Goal: Task Accomplishment & Management: Manage account settings

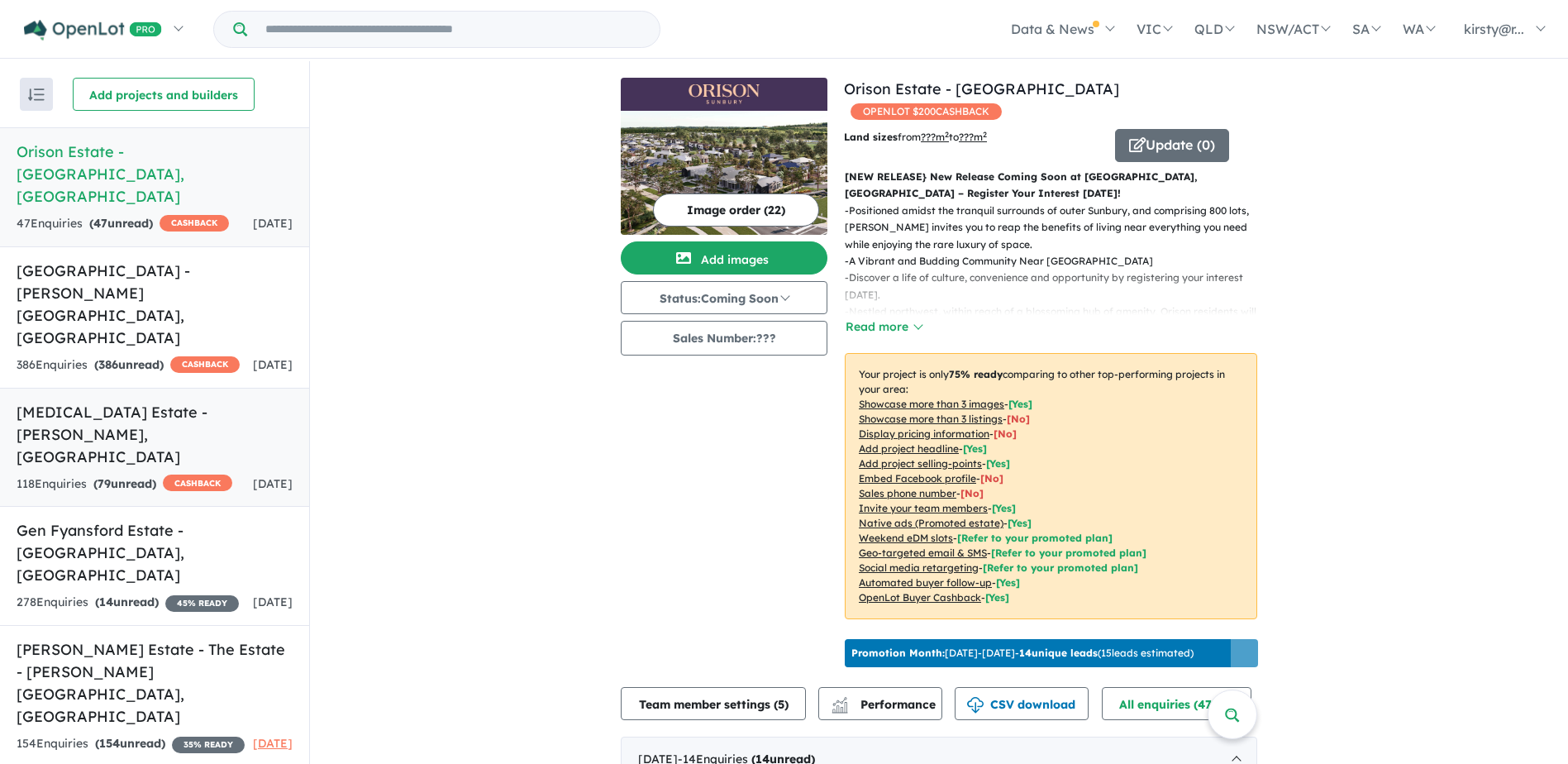
click at [105, 401] on h5 "[MEDICAL_DATA] Estate - [GEOGRAPHIC_DATA] , [GEOGRAPHIC_DATA]" at bounding box center [155, 434] width 276 height 67
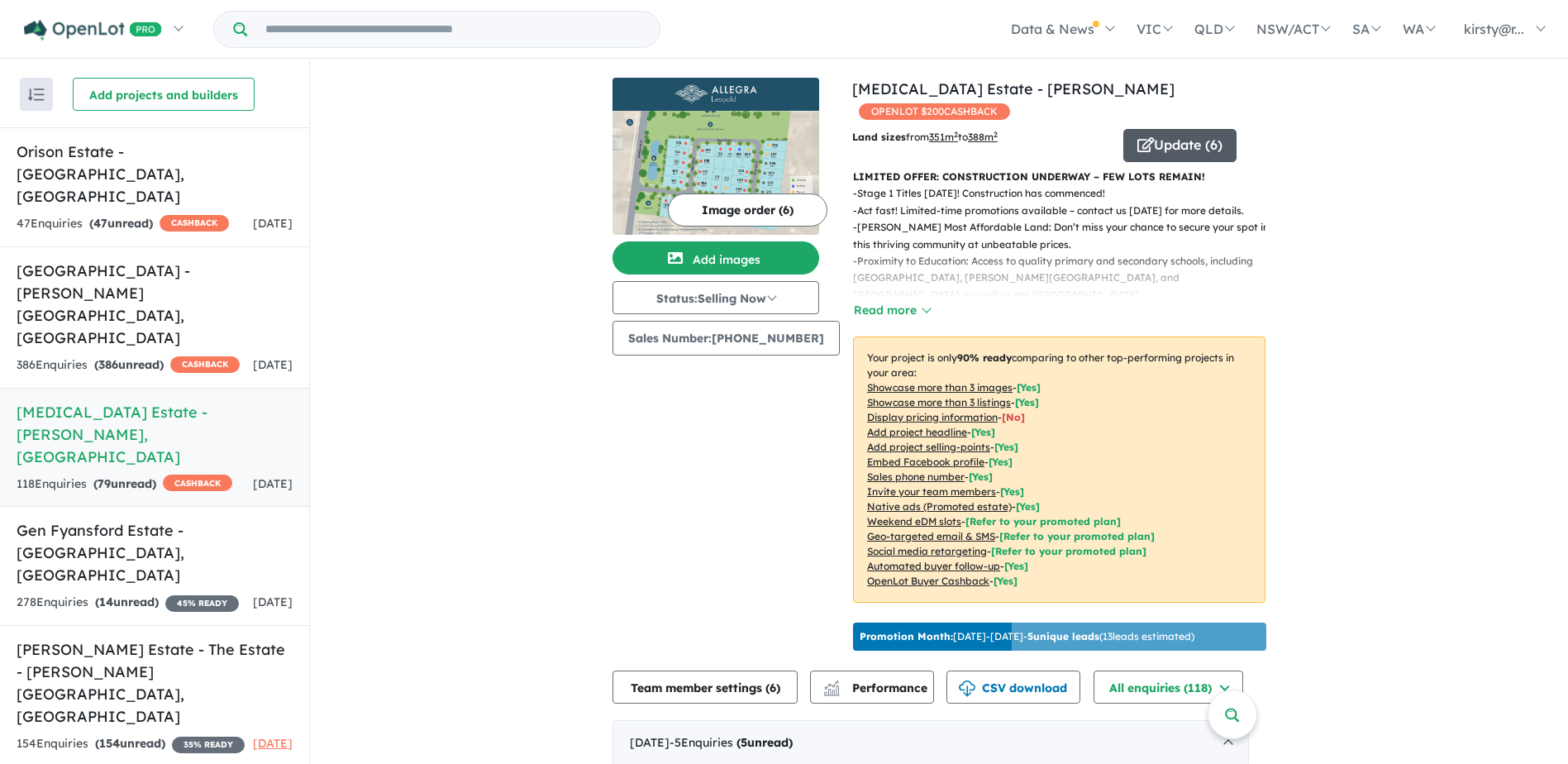
click at [1165, 129] on button "Update ( 6 )" at bounding box center [1180, 146] width 114 height 33
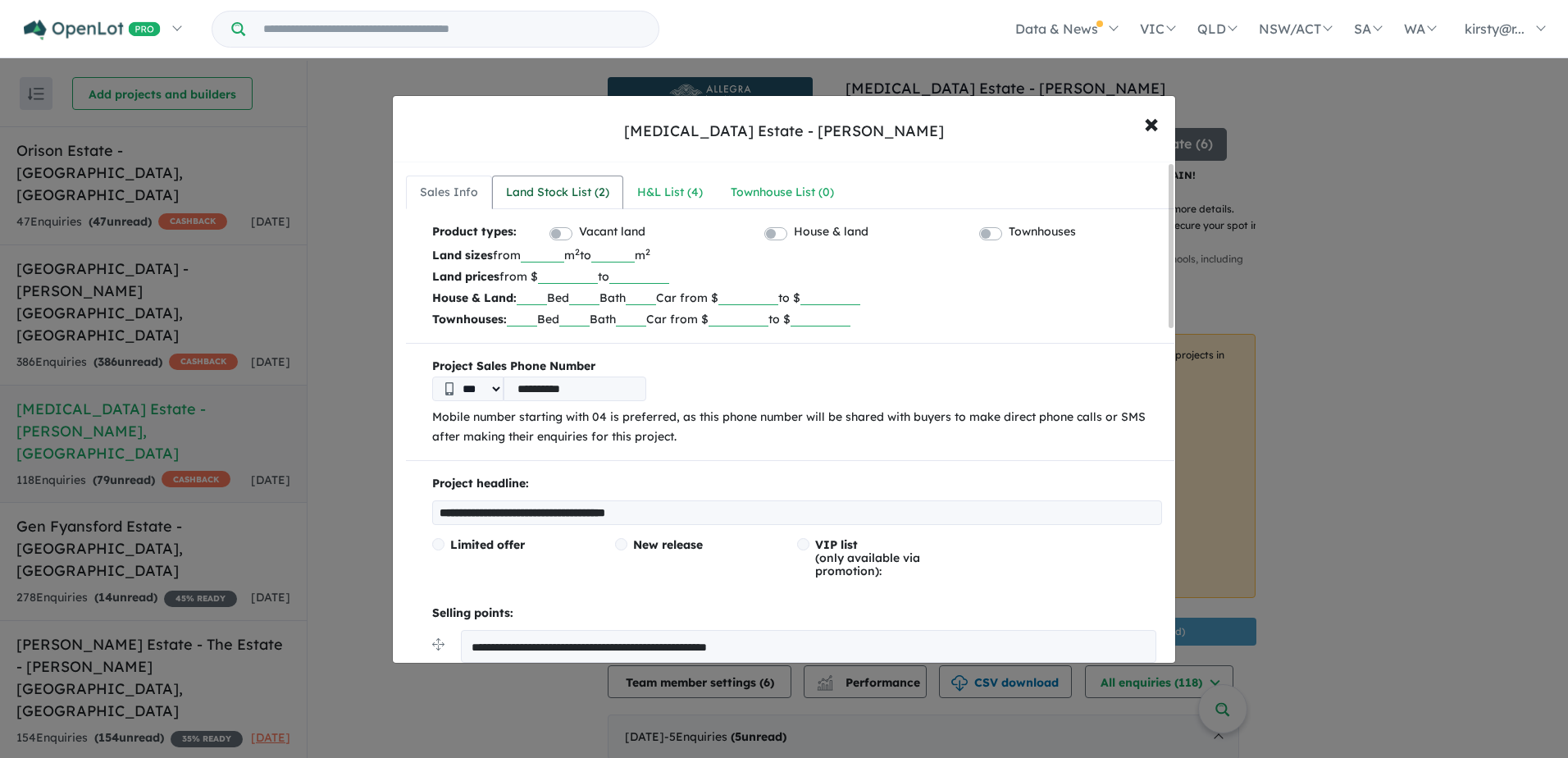
click at [536, 191] on div "Land Stock List ( 2 )" at bounding box center [557, 192] width 103 height 20
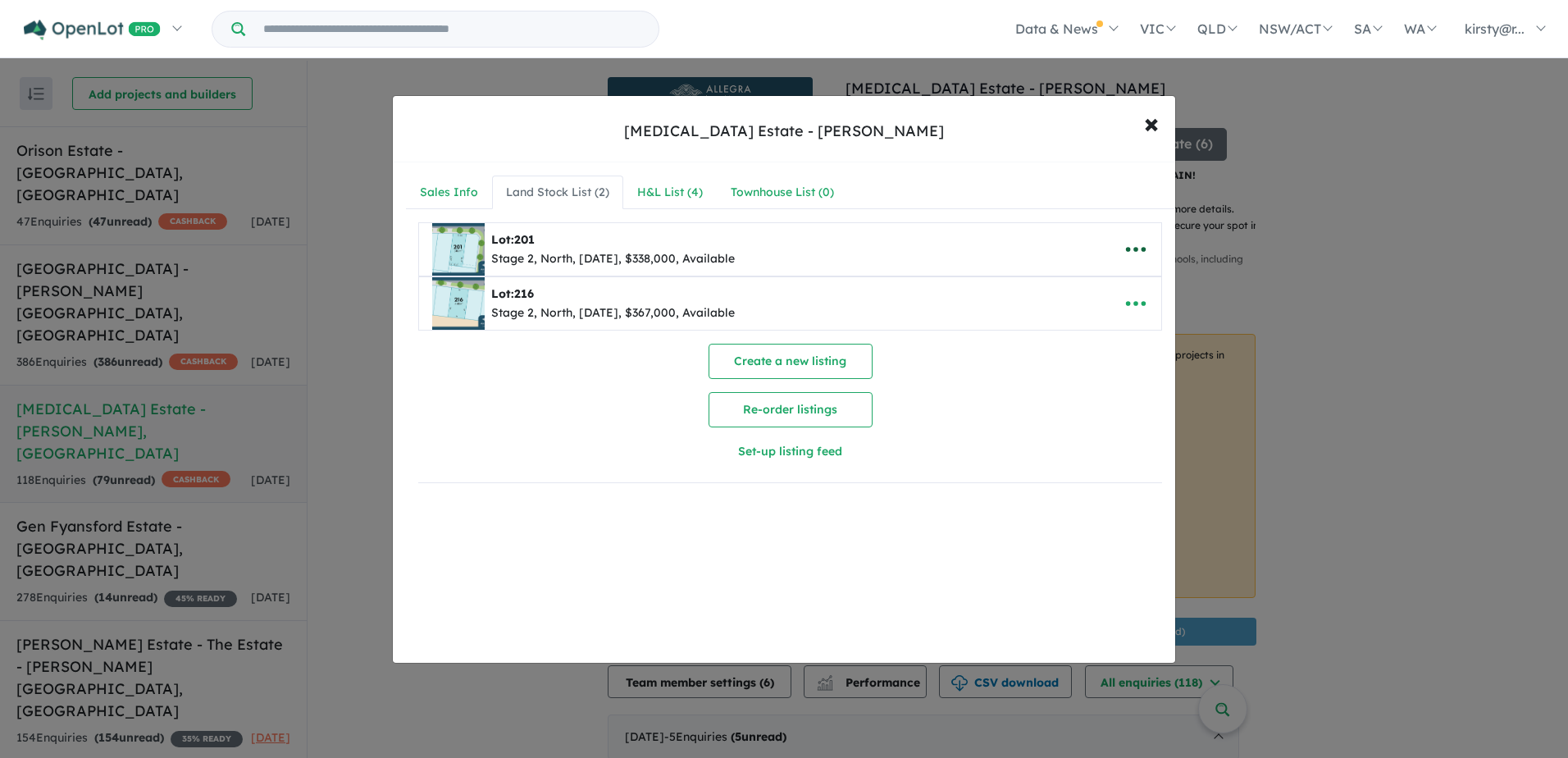
click at [1126, 249] on icon "button" at bounding box center [1136, 249] width 20 height 5
click at [1076, 325] on link "Remove" at bounding box center [1099, 327] width 121 height 38
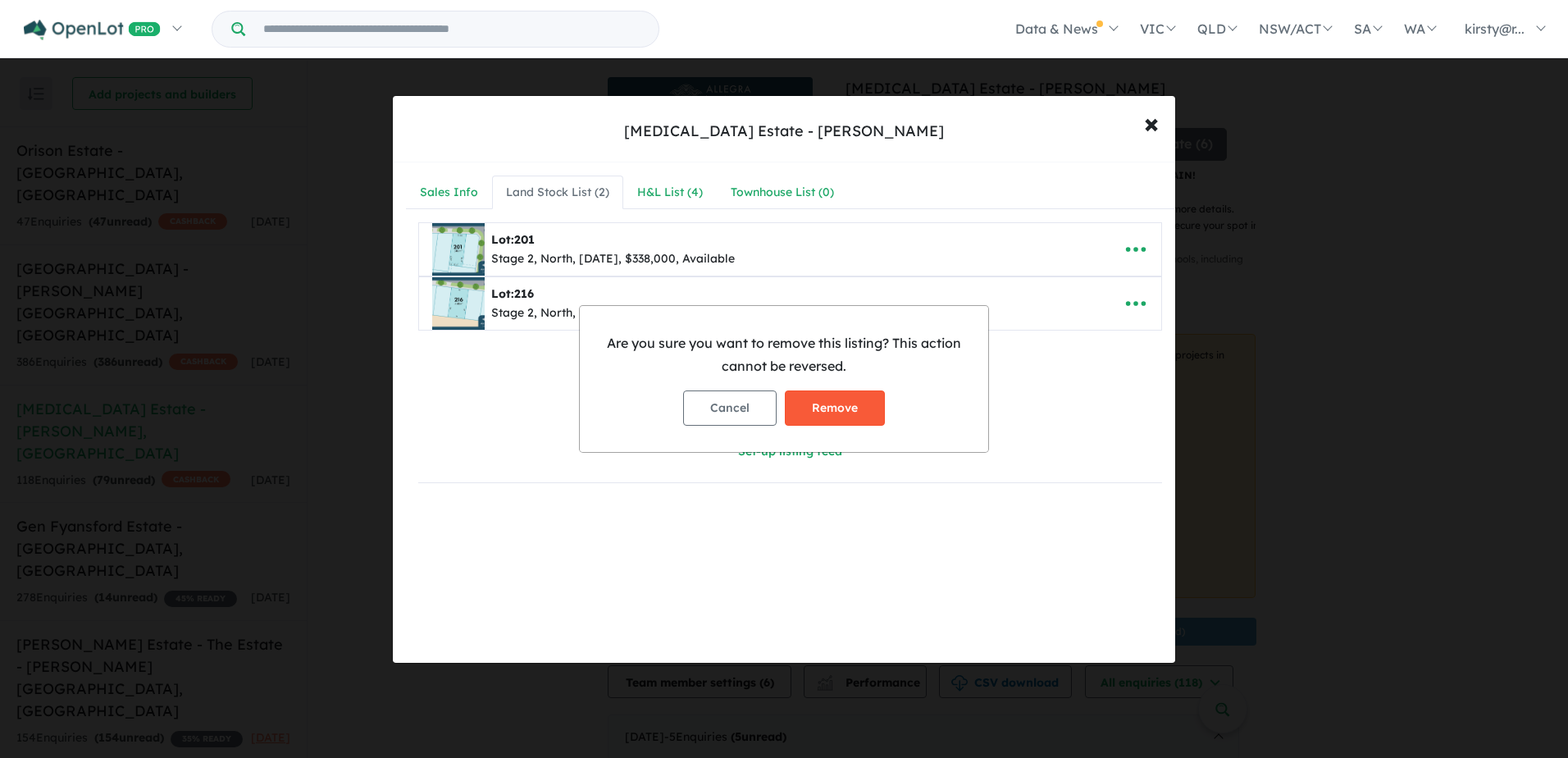
click at [812, 397] on button "Remove" at bounding box center [834, 408] width 100 height 36
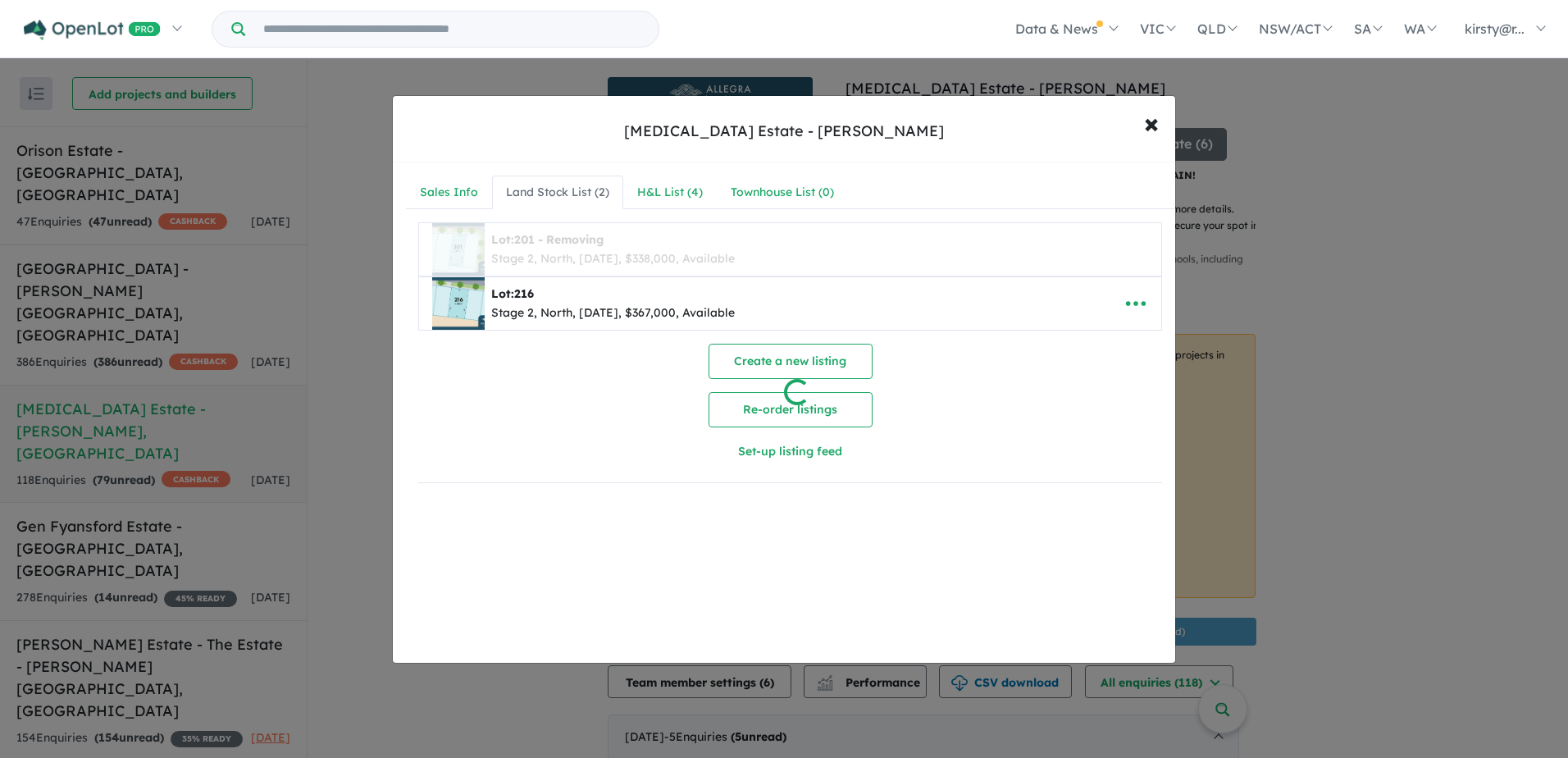
click at [669, 189] on div at bounding box center [784, 379] width 1568 height 758
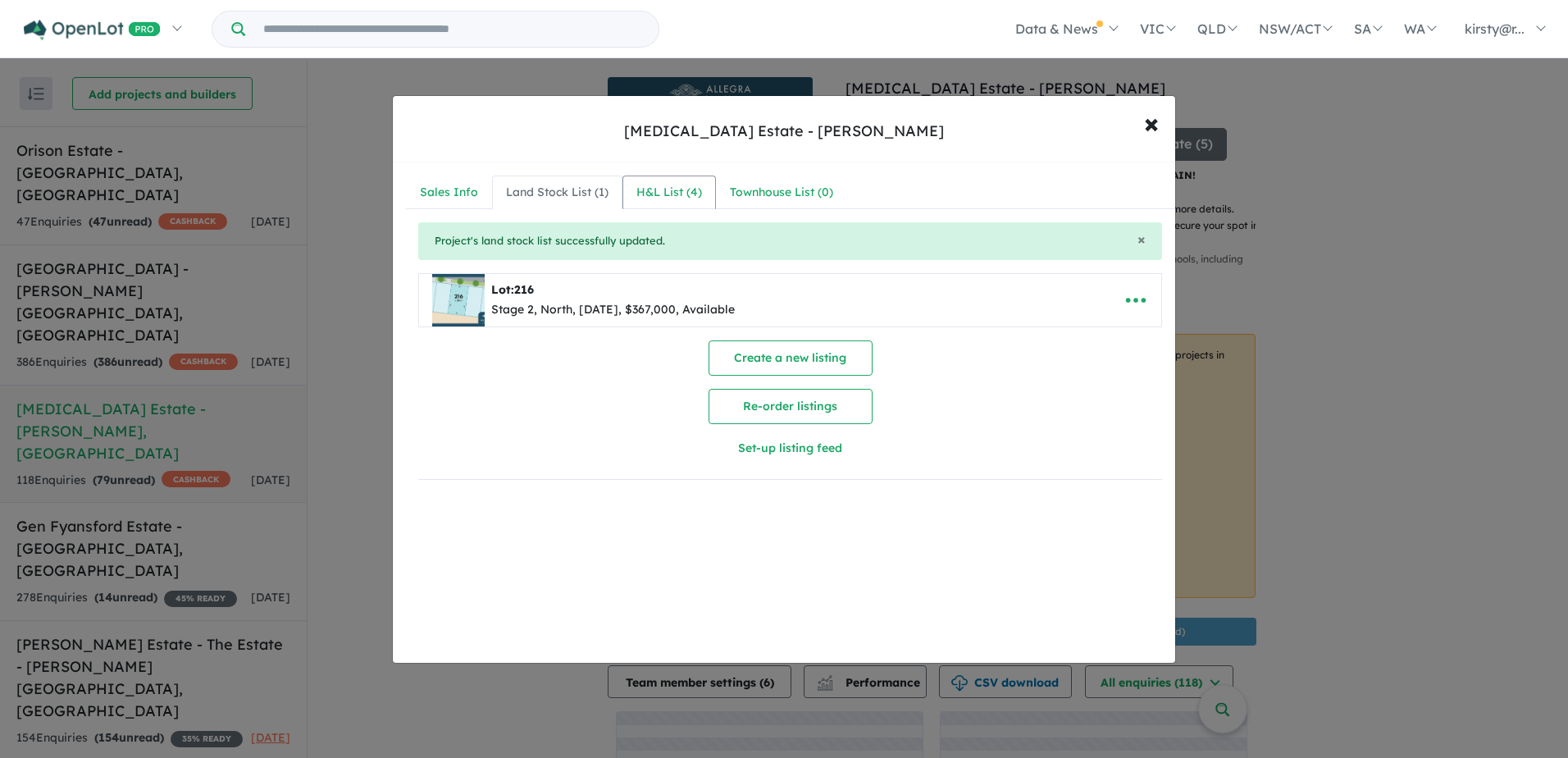
click at [669, 185] on div "H&L List ( 4 )" at bounding box center [669, 192] width 66 height 20
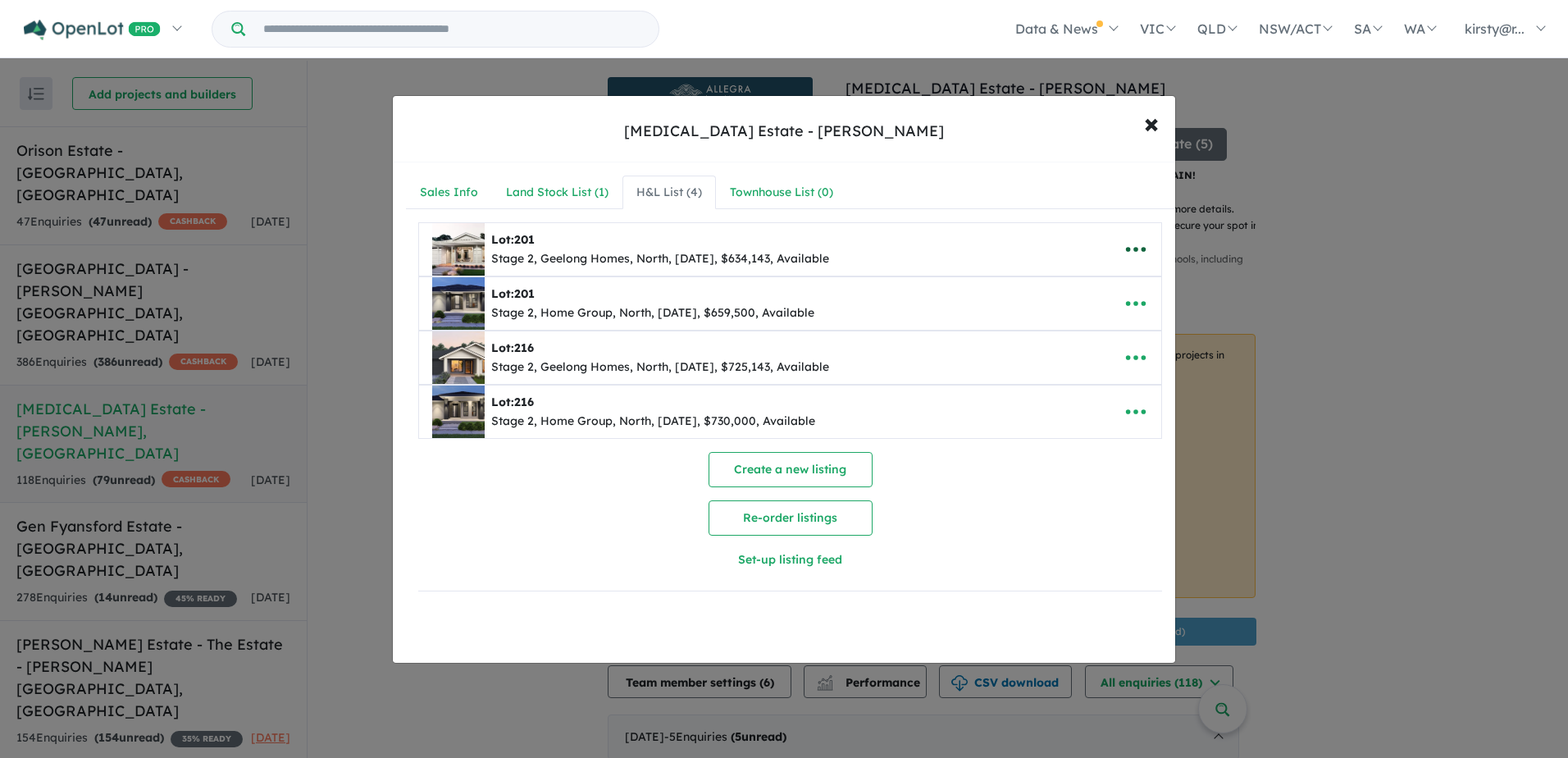
click at [1126, 252] on icon "button" at bounding box center [1136, 249] width 20 height 5
click at [1069, 319] on link "Remove" at bounding box center [1099, 327] width 121 height 38
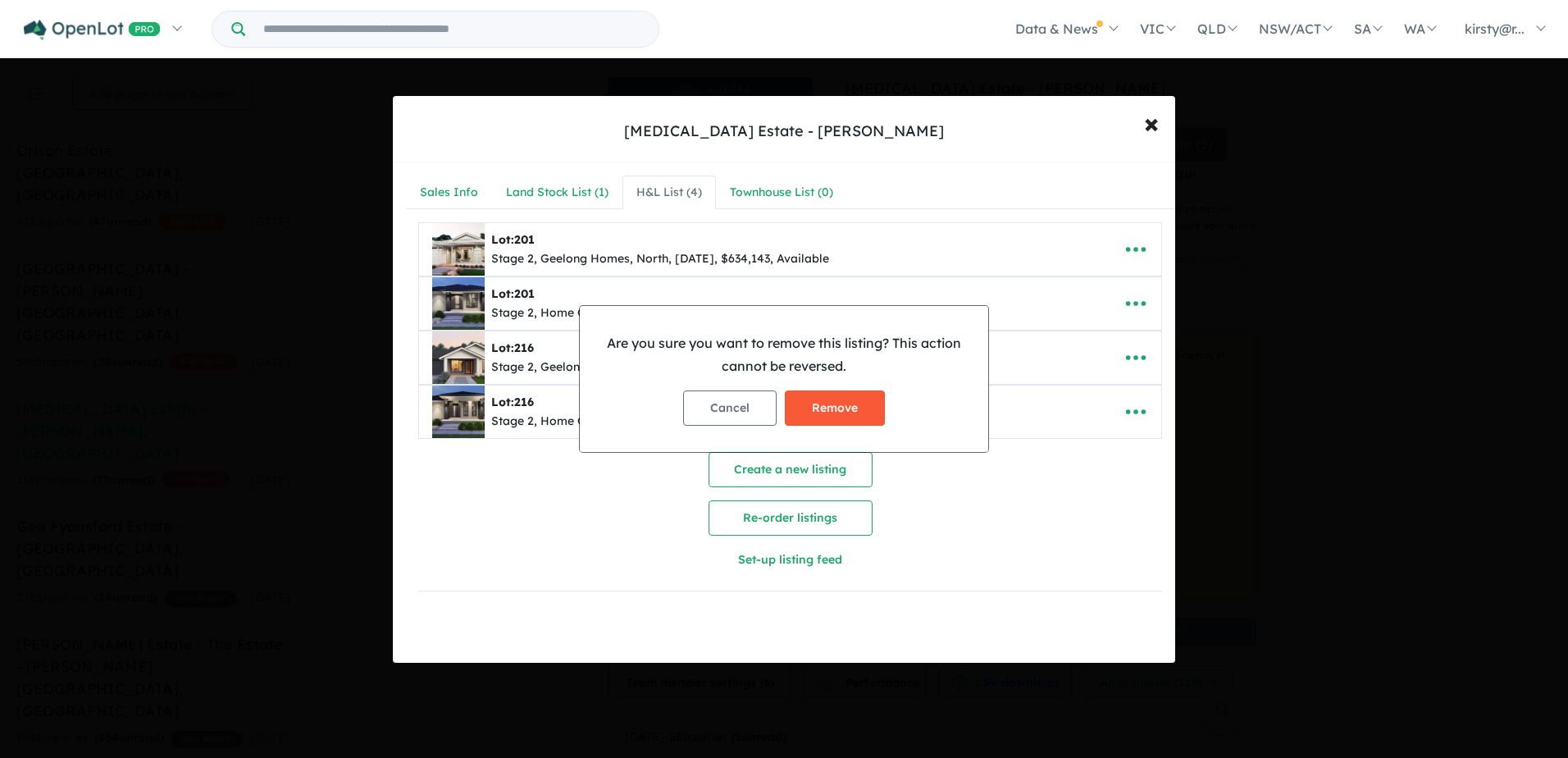
click at [853, 403] on button "Remove" at bounding box center [834, 408] width 100 height 36
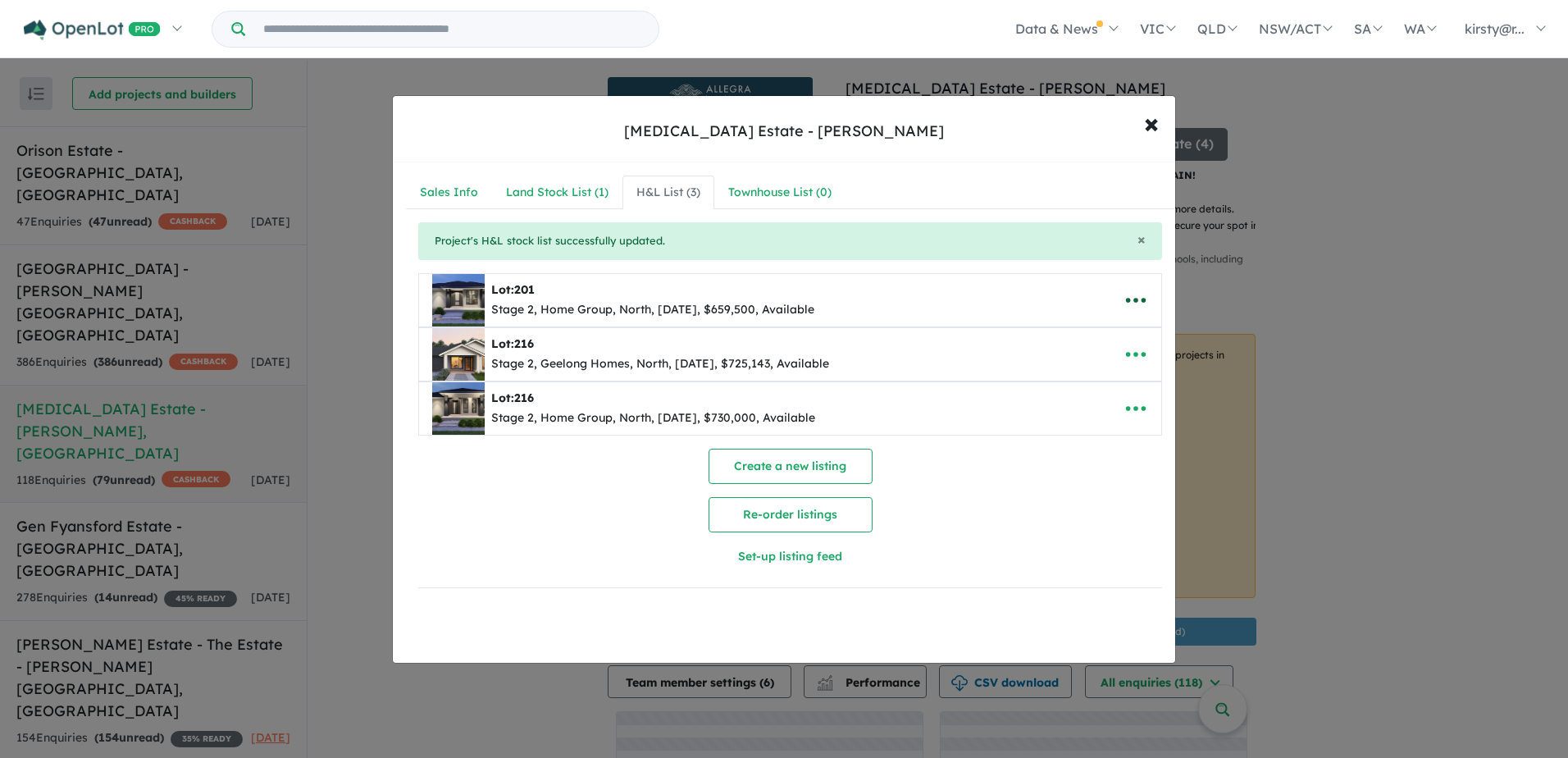
click at [1138, 300] on icon "button" at bounding box center [1136, 301] width 20 height 5
click at [1084, 373] on link "Remove" at bounding box center [1099, 379] width 121 height 38
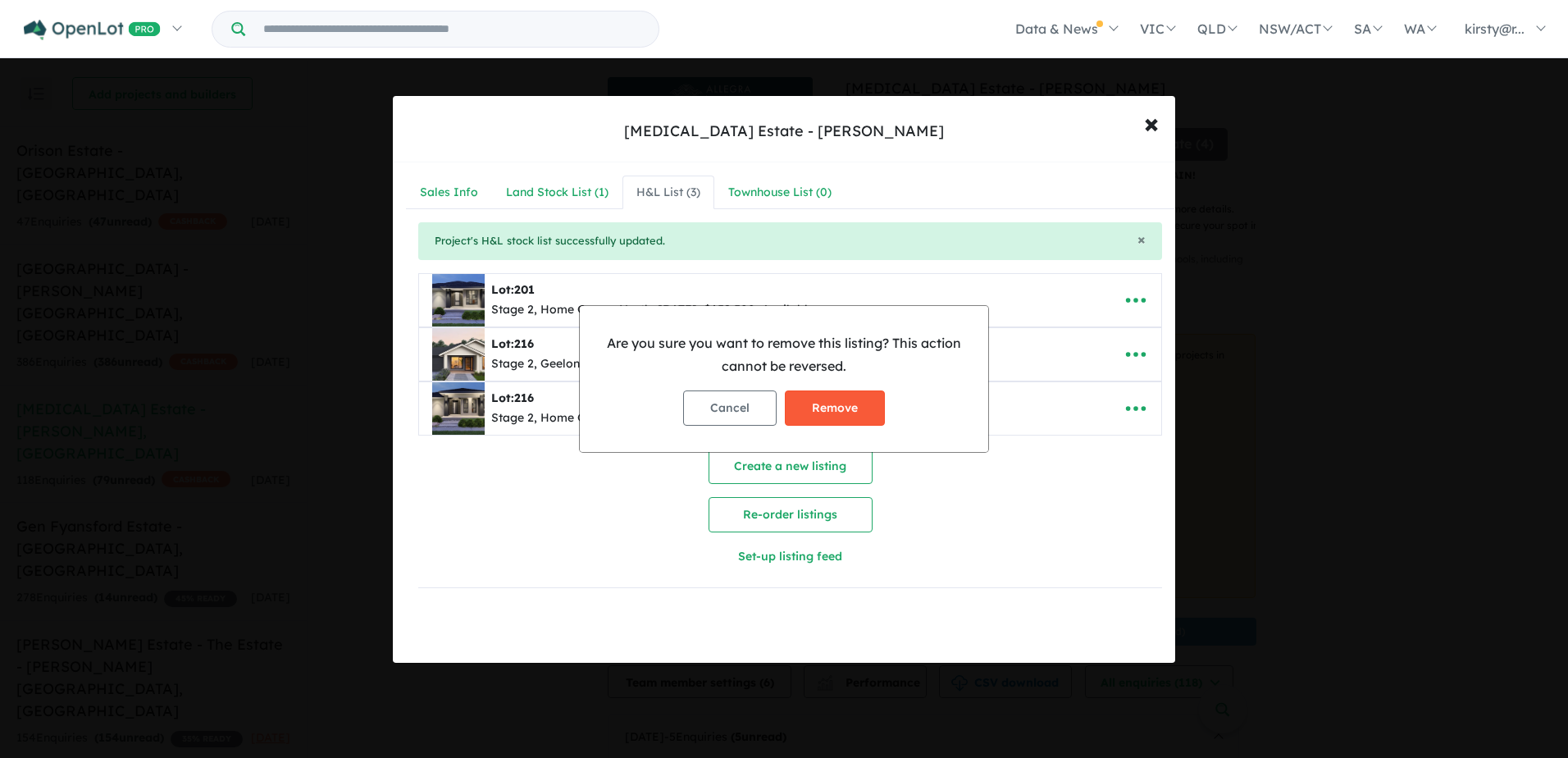
click at [878, 412] on button "Remove" at bounding box center [834, 408] width 100 height 36
